Goal: Transaction & Acquisition: Download file/media

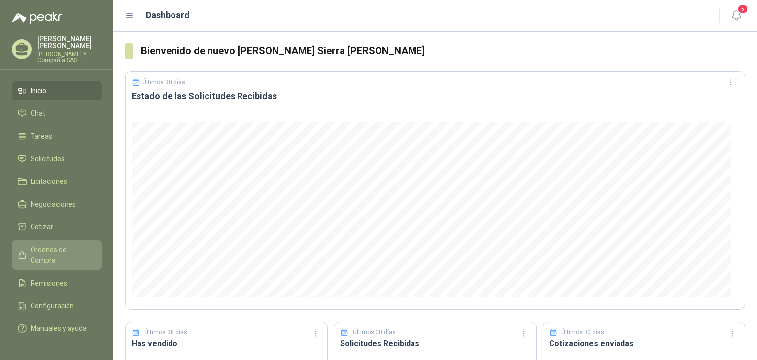
click at [60, 251] on span "Órdenes de Compra" at bounding box center [62, 255] width 62 height 22
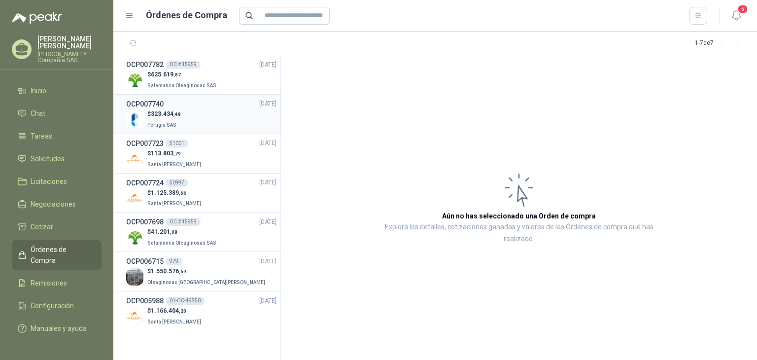
click at [178, 130] on li "OCP007740 [DATE] $ 323.434 ,48 Perugia SAS" at bounding box center [196, 114] width 167 height 39
click at [171, 122] on span "Perugia SAS" at bounding box center [161, 124] width 29 height 5
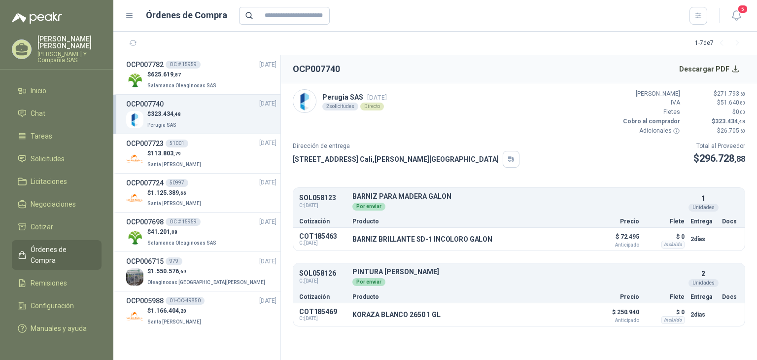
click at [456, 288] on div "SOL058126 C: [DATE] PINTURA [PERSON_NAME] Detalles Por enviar 2 Unidades" at bounding box center [519, 277] width 452 height 25
click at [422, 215] on div "Cotización Producto Precio Flete Entrega Docs" at bounding box center [519, 220] width 452 height 13
click at [412, 290] on div "Cotización Producto Precio Flete Entrega Docs" at bounding box center [519, 296] width 452 height 13
click at [416, 270] on p "PINTURA [PERSON_NAME]" at bounding box center [518, 271] width 332 height 7
click at [70, 245] on span "Órdenes de Compra" at bounding box center [62, 255] width 62 height 22
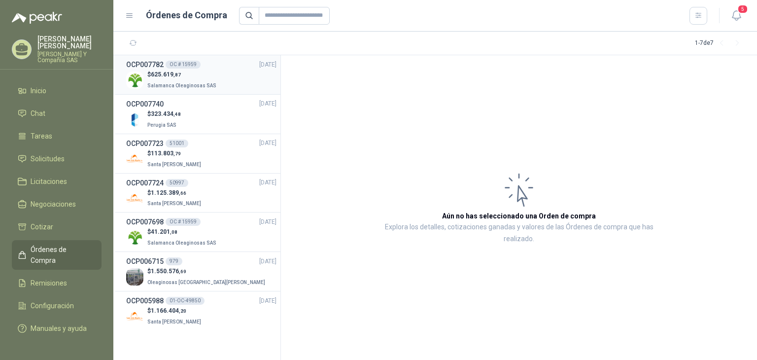
click at [188, 81] on p "Salamanca Oleaginosas SAS" at bounding box center [182, 84] width 71 height 11
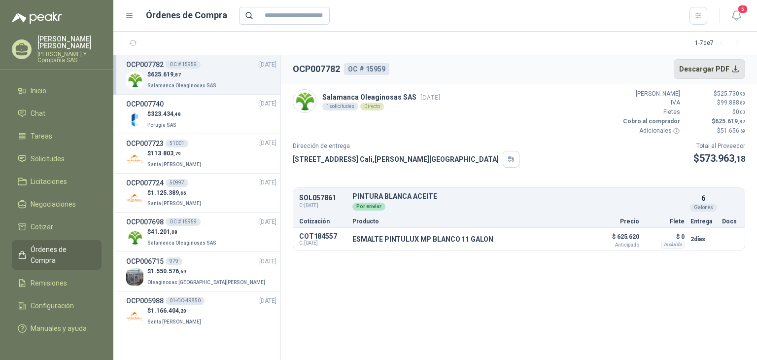
click at [736, 72] on button "Descargar PDF" at bounding box center [710, 69] width 72 height 20
click at [181, 240] on span "Salamanca Oleaginosas SAS" at bounding box center [181, 242] width 69 height 5
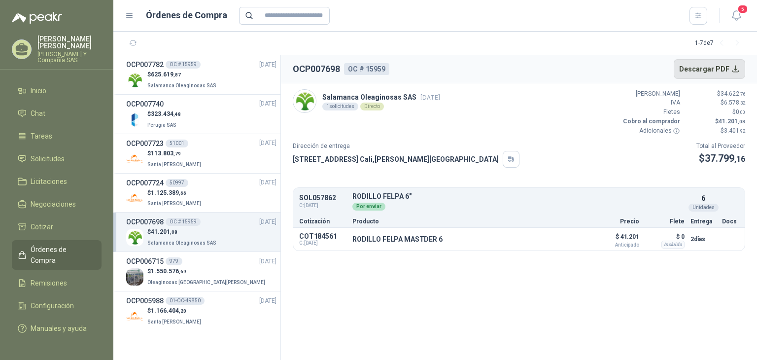
click at [738, 72] on button "Descargar PDF" at bounding box center [710, 69] width 72 height 20
click at [470, 153] on div "Dirección de entrega [STREET_ADDRESS][PERSON_NAME] Total al Proveedor $ 37.799 …" at bounding box center [519, 154] width 453 height 26
click at [148, 204] on span "Santa [PERSON_NAME]" at bounding box center [174, 203] width 54 height 5
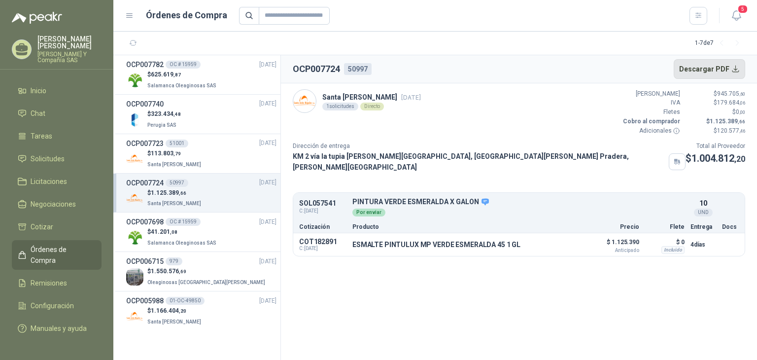
click at [734, 71] on button "Descargar PDF" at bounding box center [710, 69] width 72 height 20
